Goal: Navigation & Orientation: Find specific page/section

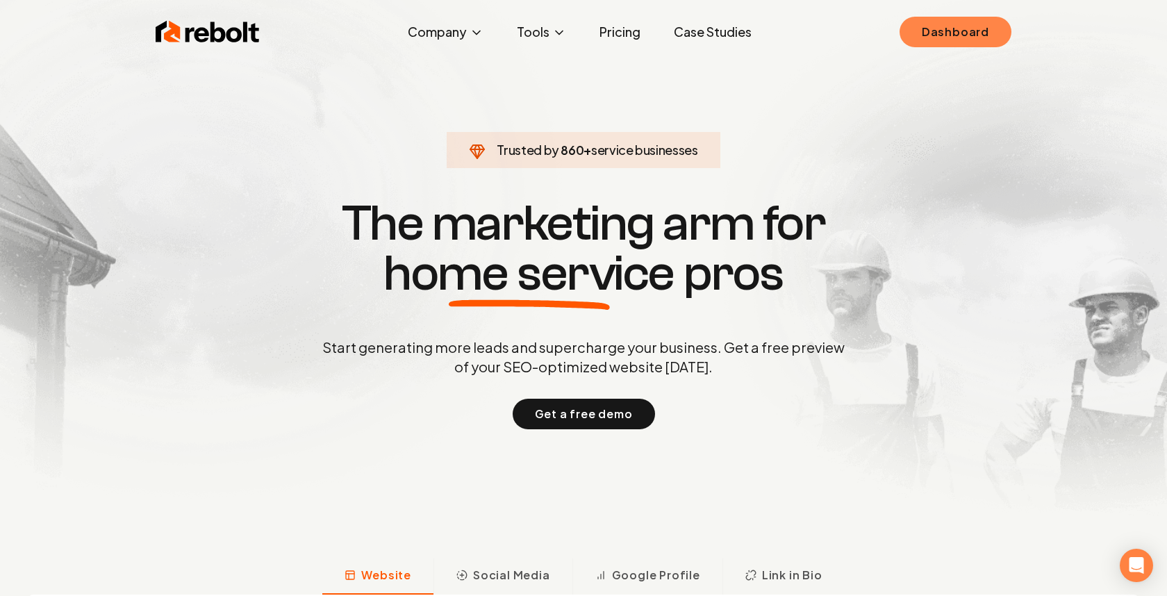
click at [933, 39] on link "Dashboard" at bounding box center [956, 32] width 112 height 31
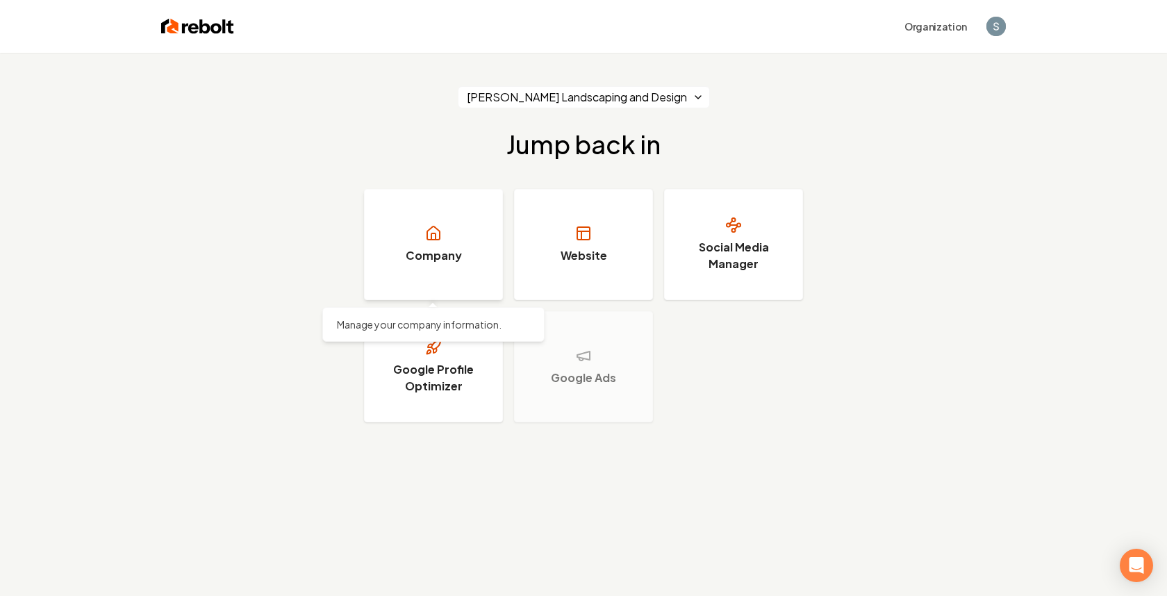
click at [436, 242] on link "Company" at bounding box center [433, 244] width 139 height 111
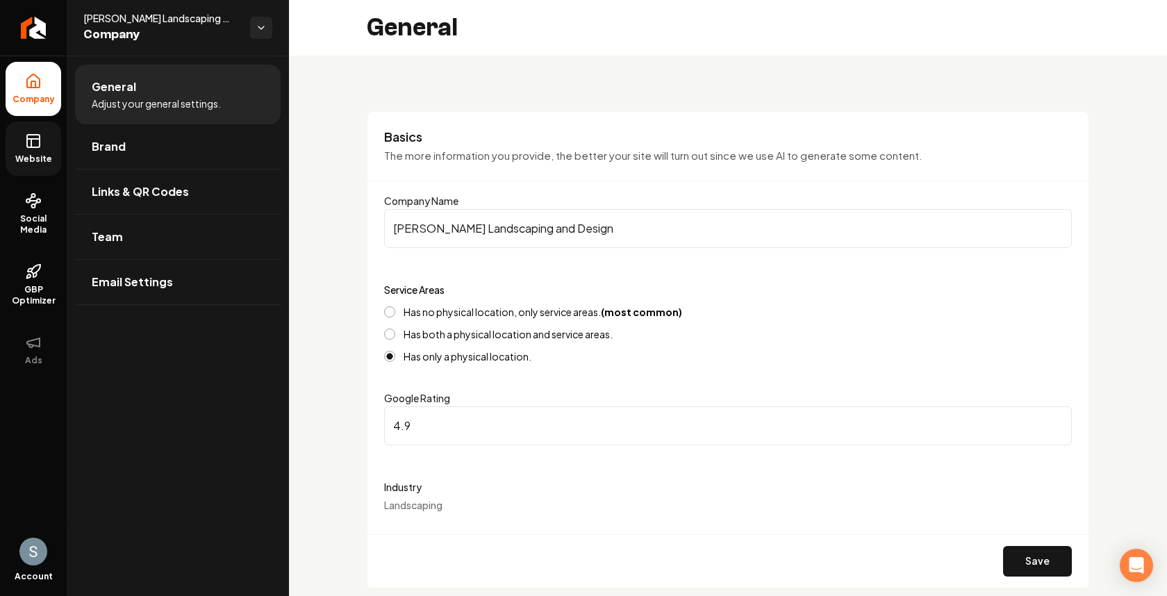
click at [31, 155] on span "Website" at bounding box center [34, 159] width 48 height 11
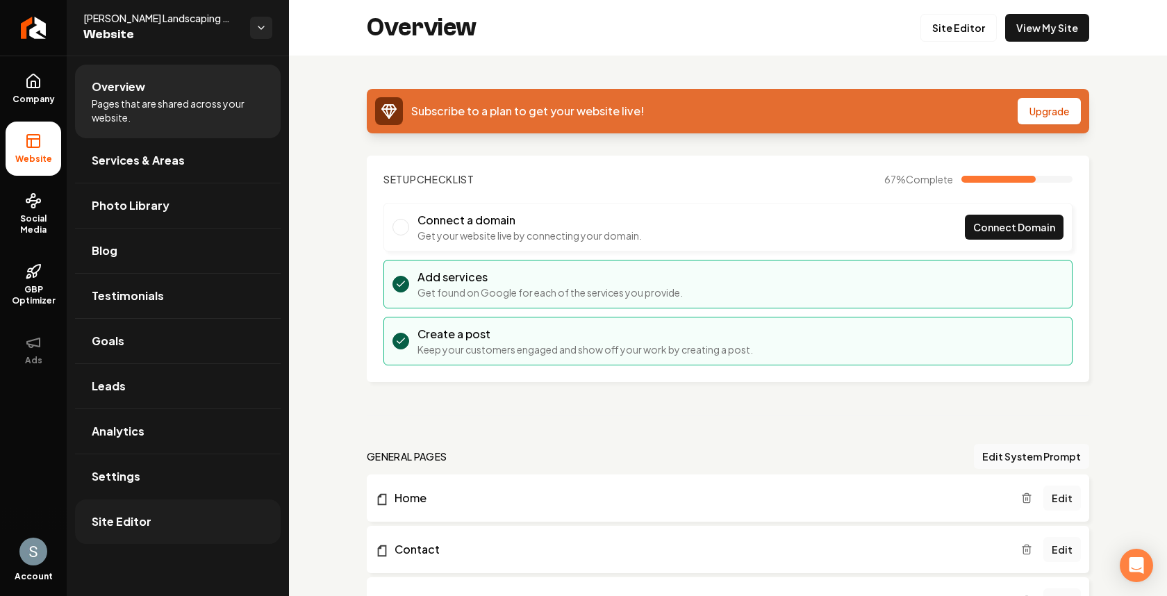
click at [146, 516] on span "Site Editor" at bounding box center [122, 521] width 60 height 17
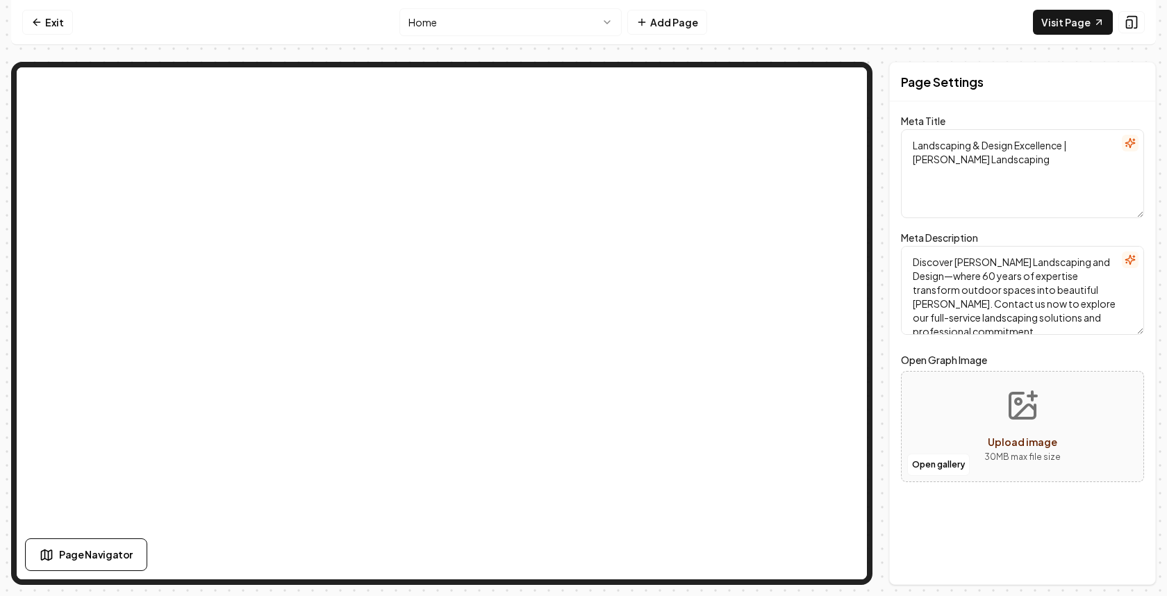
click at [594, 19] on html "Computer Required This feature is only available on a computer. Please switch t…" at bounding box center [583, 298] width 1167 height 596
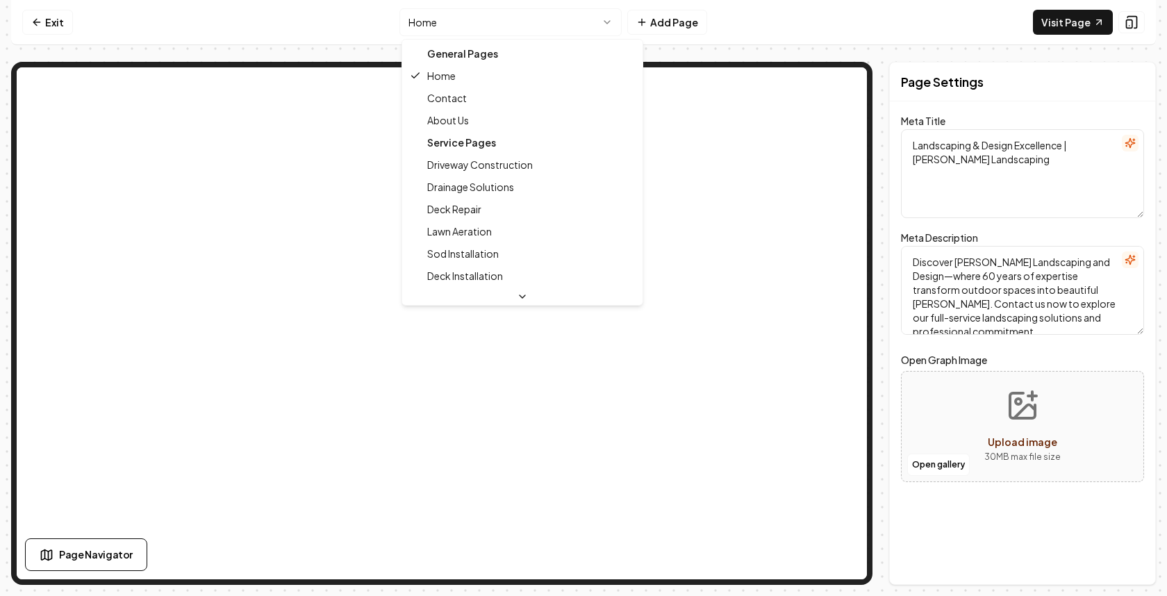
click at [500, 140] on div "Service Pages" at bounding box center [522, 142] width 235 height 22
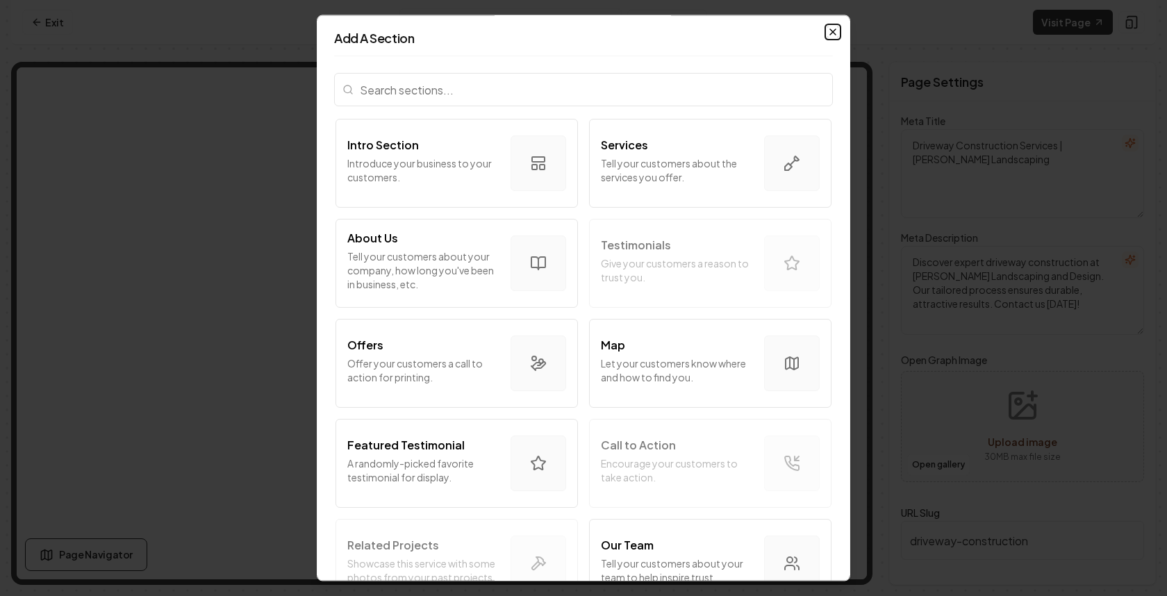
click at [834, 33] on icon "button" at bounding box center [833, 32] width 6 height 6
